Goal: Information Seeking & Learning: Learn about a topic

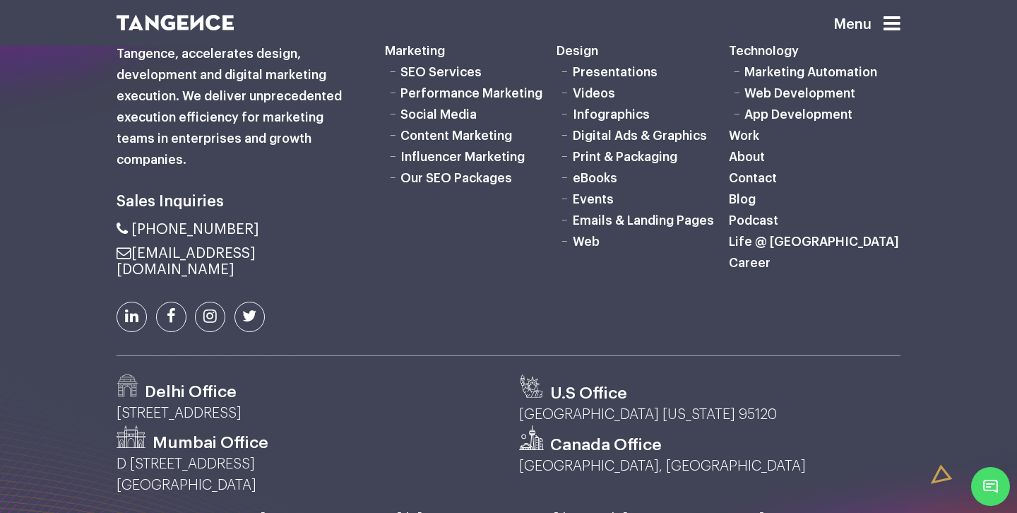
scroll to position [4052, 0]
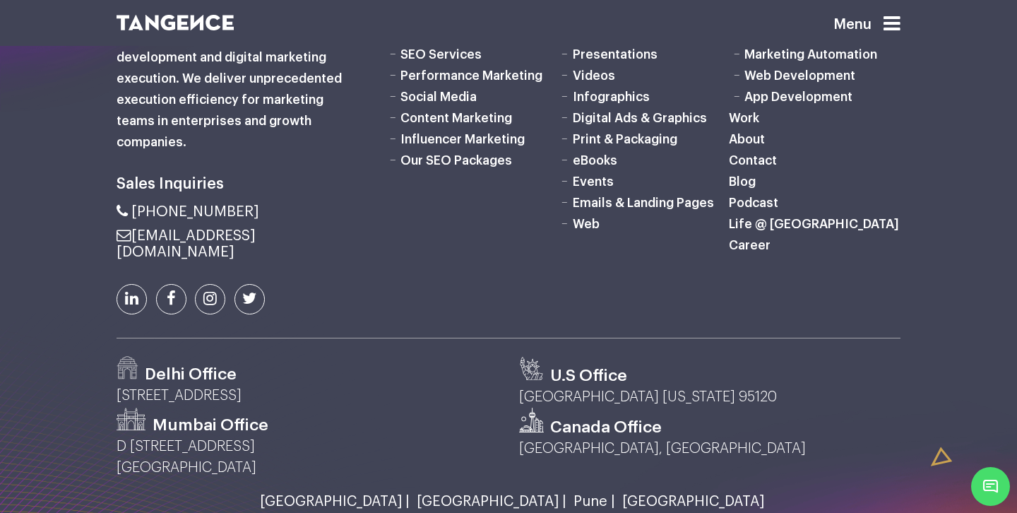
click at [478, 161] on link "Our SEO Packages" at bounding box center [457, 160] width 112 height 13
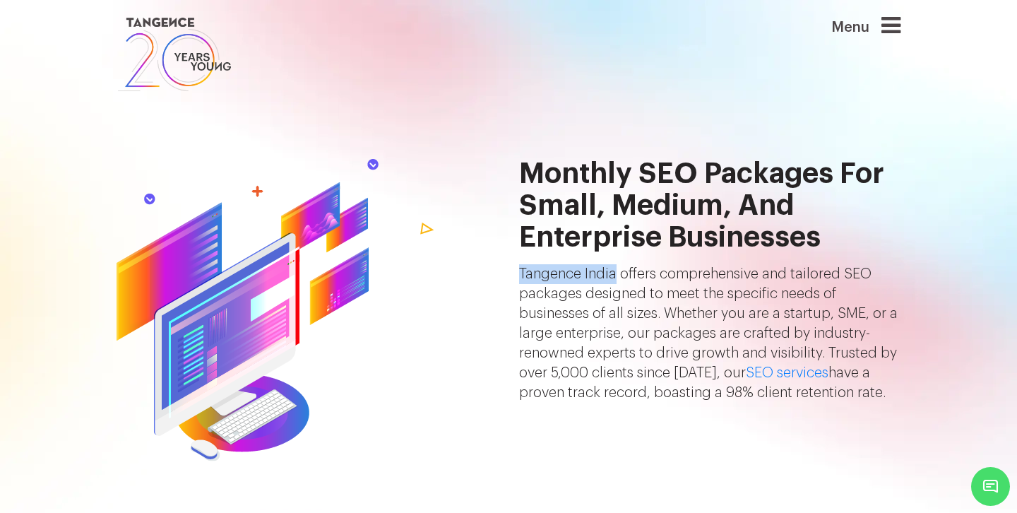
drag, startPoint x: 519, startPoint y: 277, endPoint x: 617, endPoint y: 284, distance: 98.4
click at [617, 283] on div "Monthly SEO Packages for Small, Medium, and Enterprise Businesses Tangence [GEO…" at bounding box center [710, 310] width 403 height 304
copy p "Tangence [GEOGRAPHIC_DATA]"
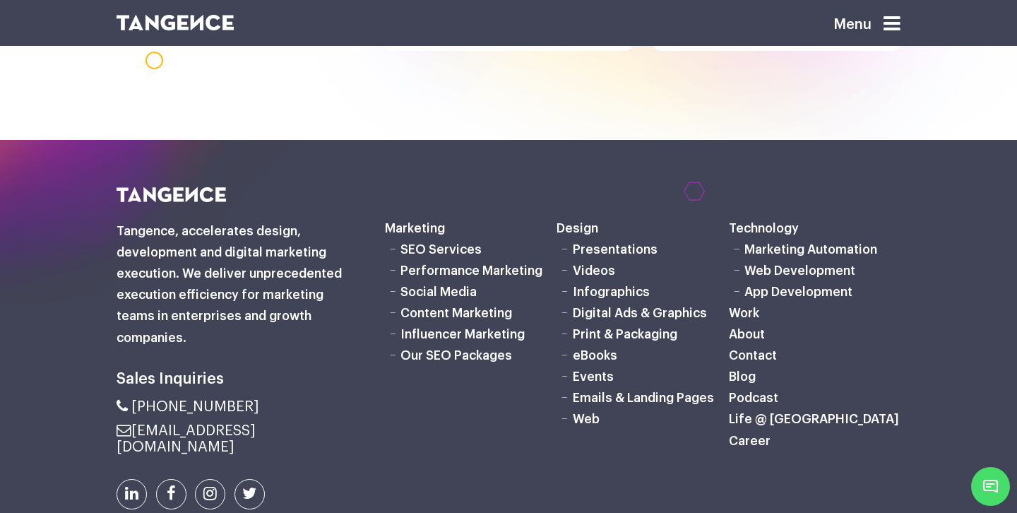
scroll to position [1426, 0]
